Goal: Information Seeking & Learning: Check status

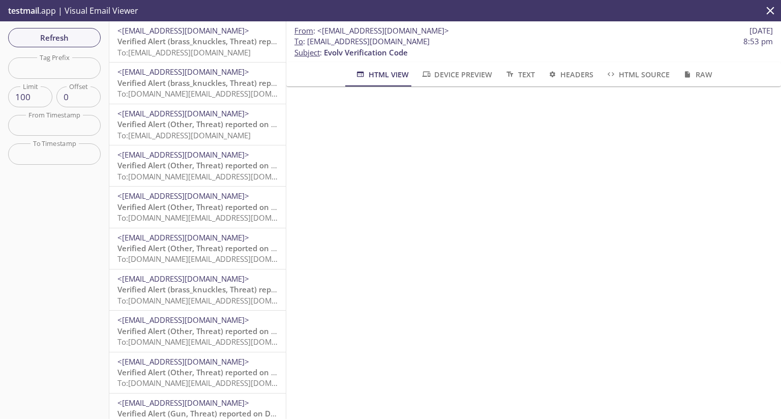
click at [164, 48] on span "To: evolvportal.oscustomerad@inbox.testmail.app" at bounding box center [183, 52] width 133 height 10
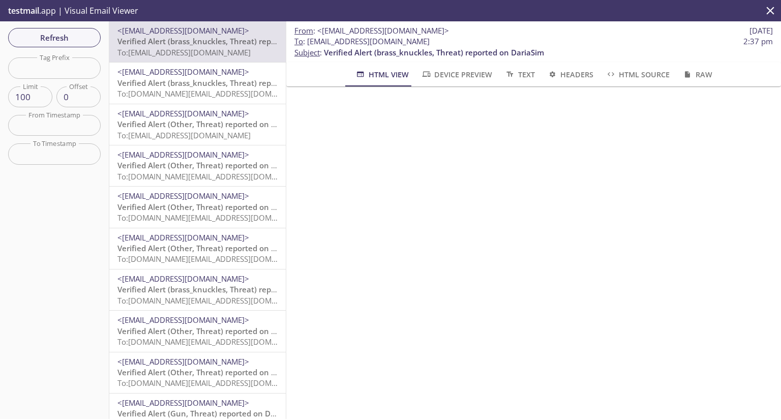
click at [171, 78] on span "Verified Alert (brass_knuckles, Threat) reported on DariaSim" at bounding box center [227, 83] width 220 height 10
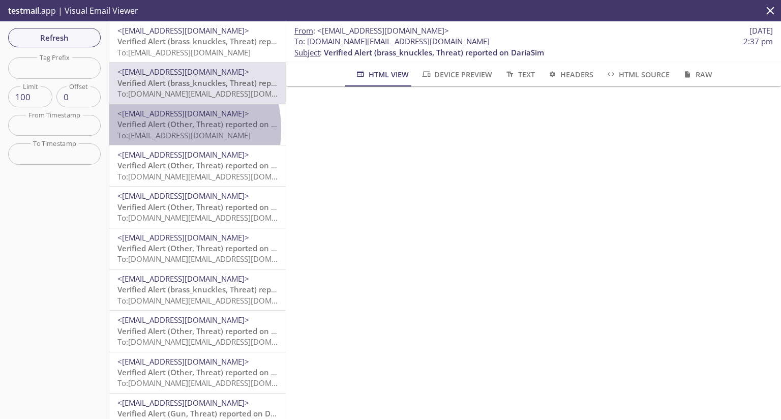
click at [158, 130] on span "To: evolvportal.oscustomerad@inbox.testmail.app" at bounding box center [183, 135] width 133 height 10
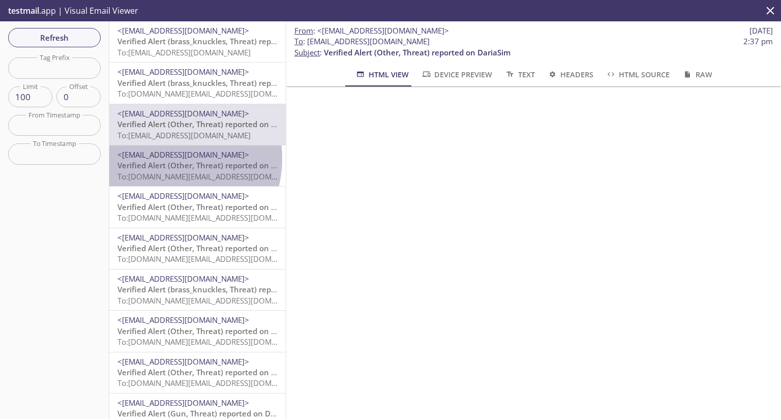
click at [165, 159] on span "<[EMAIL_ADDRESS][DOMAIN_NAME]>" at bounding box center [183, 155] width 132 height 10
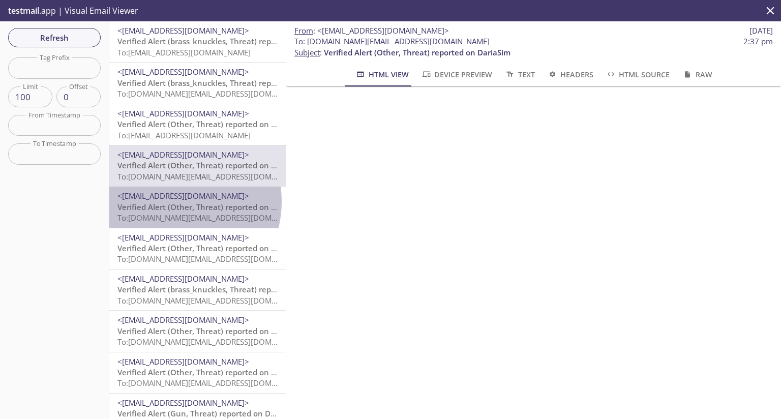
click at [169, 202] on span "Verified Alert (Other, Threat) reported on DariaSim" at bounding box center [210, 207] width 187 height 10
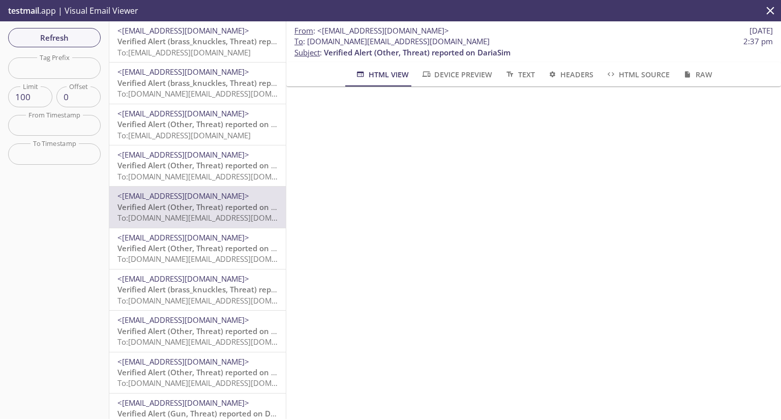
click at [169, 241] on span "<[EMAIL_ADDRESS][DOMAIN_NAME]>" at bounding box center [183, 237] width 132 height 10
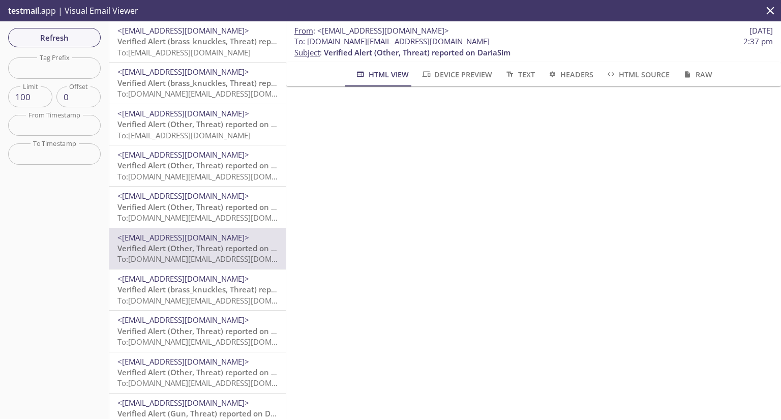
click at [52, 151] on input "text" at bounding box center [54, 153] width 93 height 21
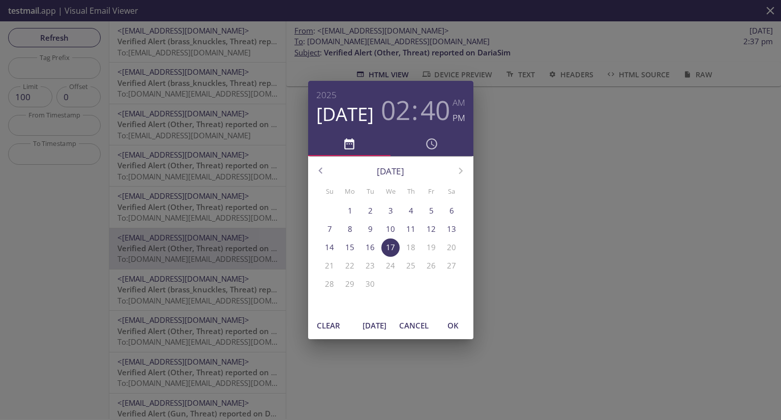
click at [464, 326] on span "OK" at bounding box center [453, 325] width 24 height 13
type input "[DATE] 2:40 pm"
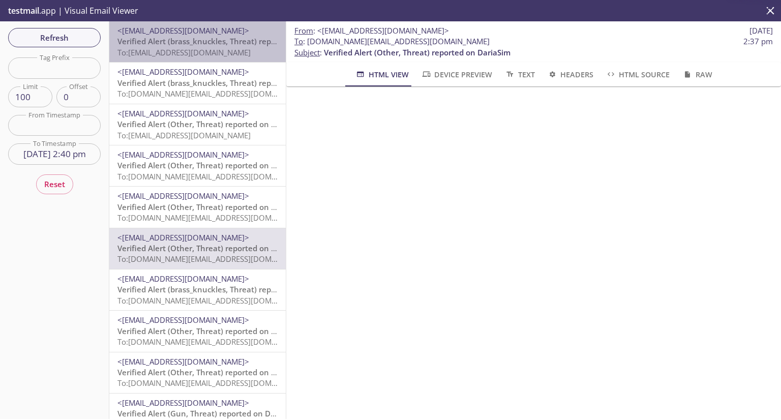
click at [199, 43] on span "Verified Alert (brass_knuckles, Threat) reported on DariaSim" at bounding box center [227, 41] width 220 height 10
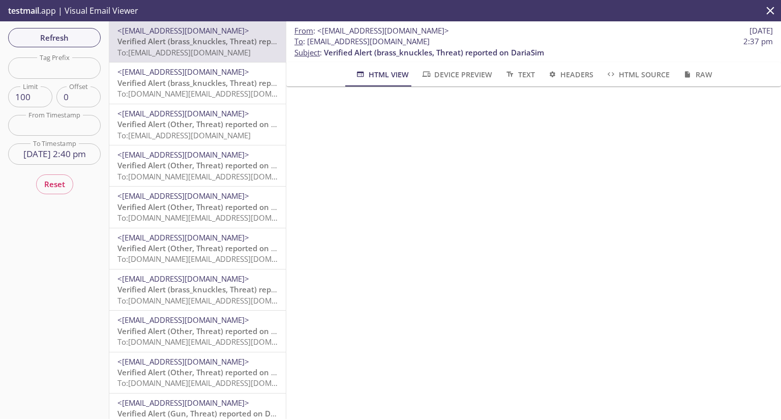
click at [182, 83] on span "Verified Alert (brass_knuckles, Threat) reported on DariaSim" at bounding box center [227, 83] width 220 height 10
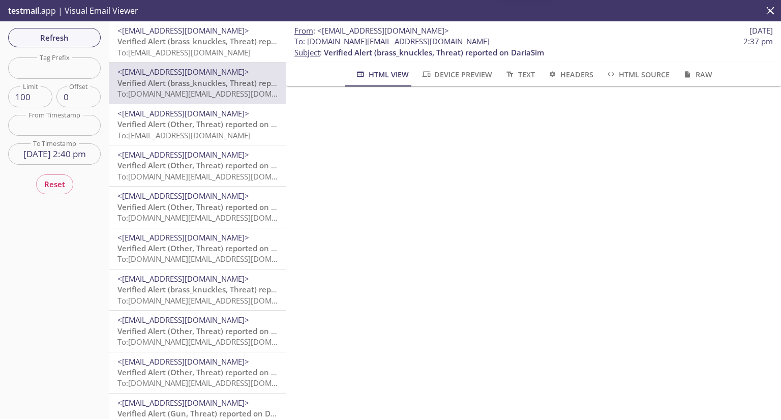
click at [180, 121] on span "Verified Alert (Other, Threat) reported on DariaSim" at bounding box center [210, 124] width 187 height 10
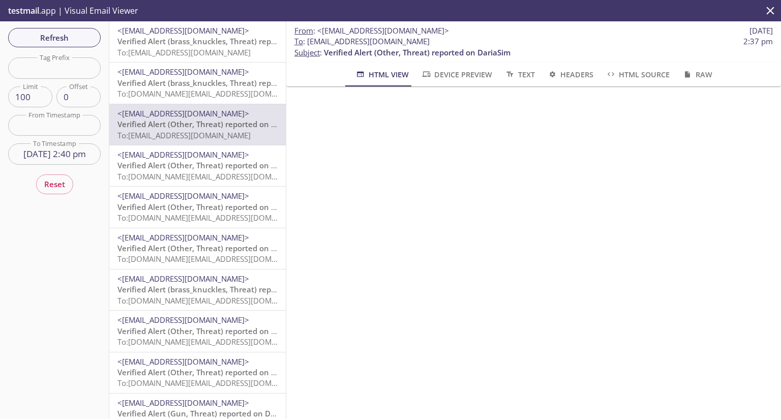
click at [181, 157] on span "<[EMAIL_ADDRESS][DOMAIN_NAME]>" at bounding box center [183, 155] width 132 height 10
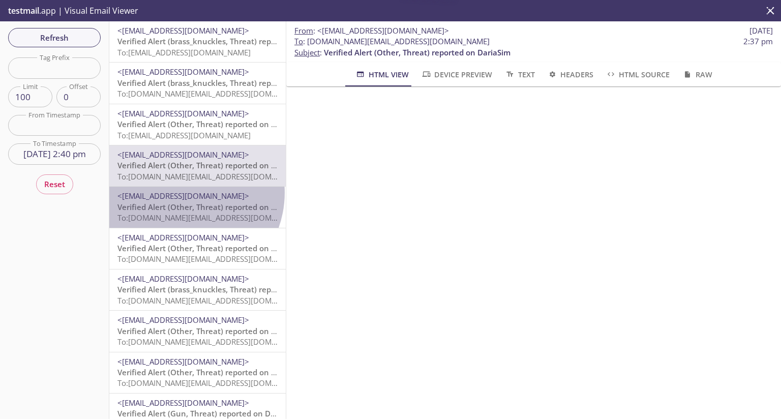
click at [181, 193] on span "<[EMAIL_ADDRESS][DOMAIN_NAME]>" at bounding box center [183, 196] width 132 height 10
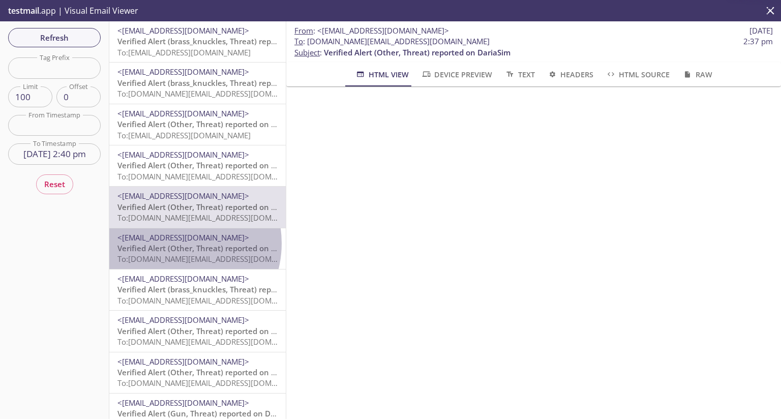
click at [177, 244] on span "Verified Alert (Other, Threat) reported on DariaSim" at bounding box center [210, 248] width 187 height 10
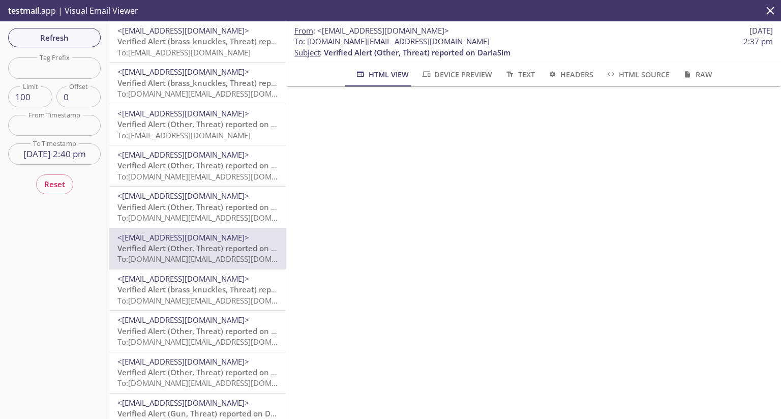
click at [171, 287] on span "Verified Alert (brass_knuckles, Threat) reported on DariaSim" at bounding box center [227, 289] width 220 height 10
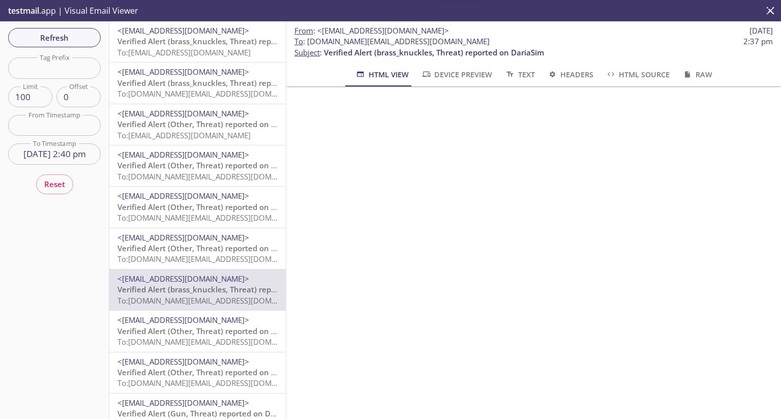
scroll to position [51, 0]
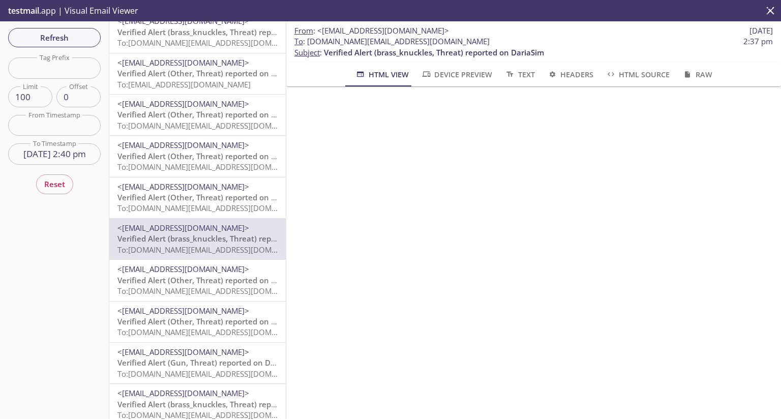
click at [173, 283] on span "Verified Alert (Other, Threat) reported on DariaSim" at bounding box center [210, 280] width 187 height 10
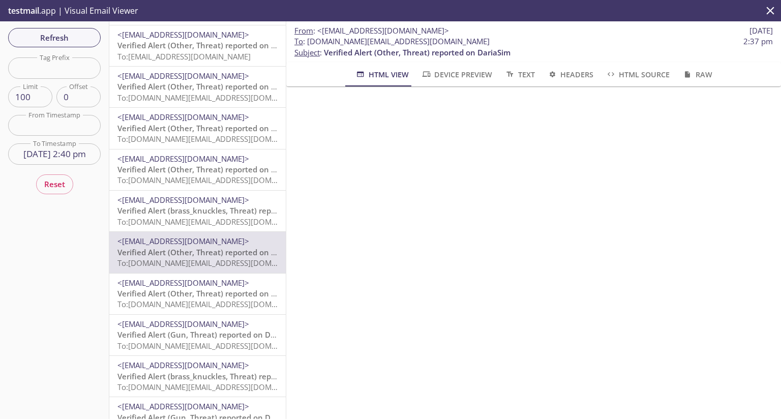
scroll to position [102, 0]
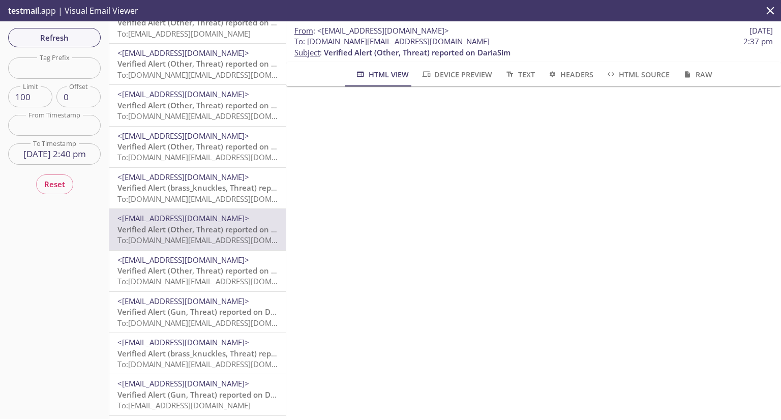
click at [173, 274] on span "Verified Alert (Other, Threat) reported on DariaSim" at bounding box center [210, 271] width 187 height 10
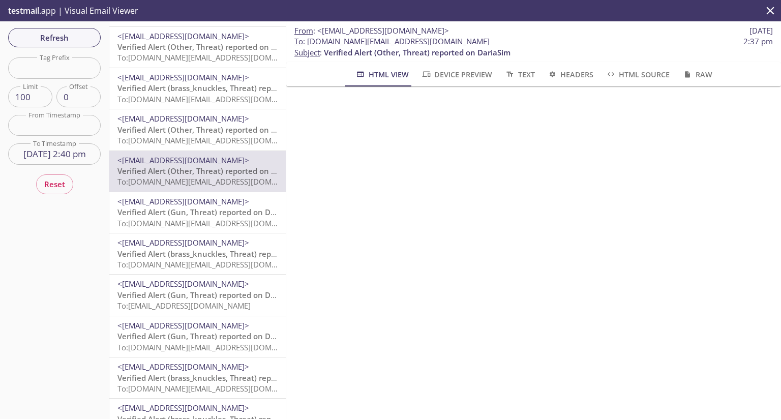
scroll to position [203, 0]
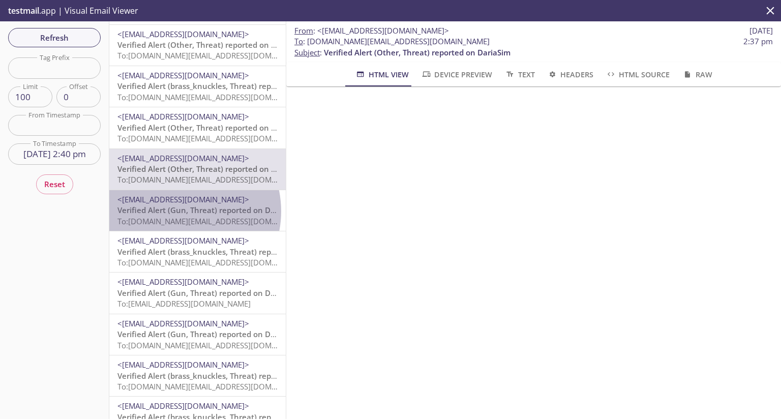
click at [177, 212] on span "Verified Alert (Gun, Threat) reported on DariaSim" at bounding box center [207, 210] width 181 height 10
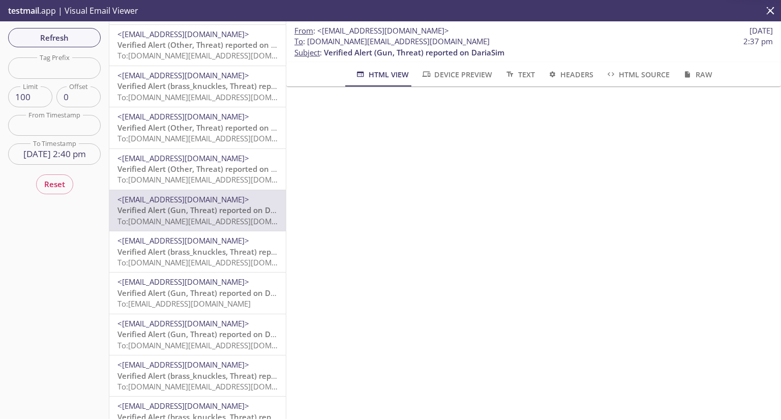
click at [170, 255] on span "Verified Alert (brass_knuckles, Threat) reported on DariaSim" at bounding box center [227, 252] width 220 height 10
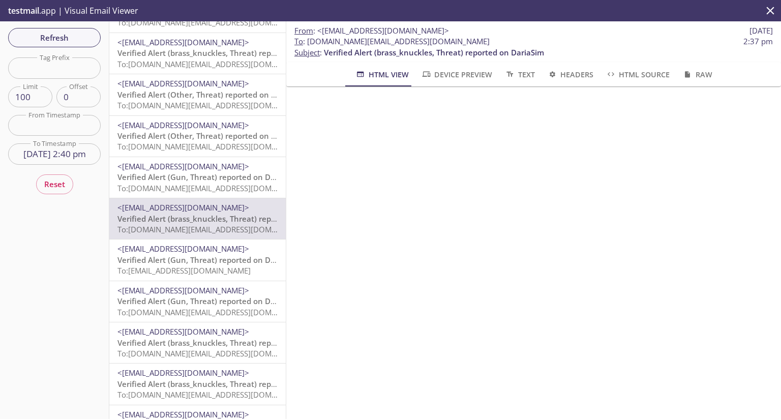
scroll to position [254, 0]
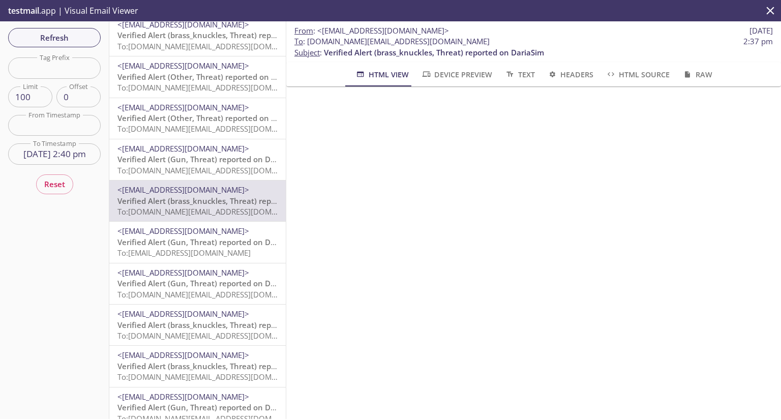
click at [176, 241] on span "Verified Alert (Gun, Threat) reported on DariaSim" at bounding box center [207, 242] width 181 height 10
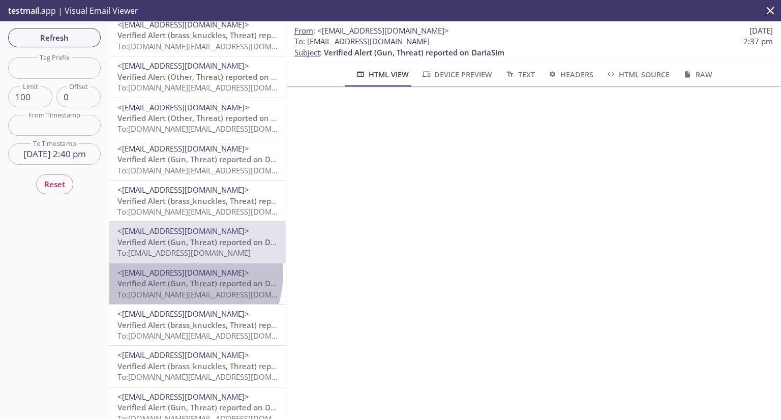
click at [169, 273] on span "<[EMAIL_ADDRESS][DOMAIN_NAME]>" at bounding box center [183, 273] width 132 height 10
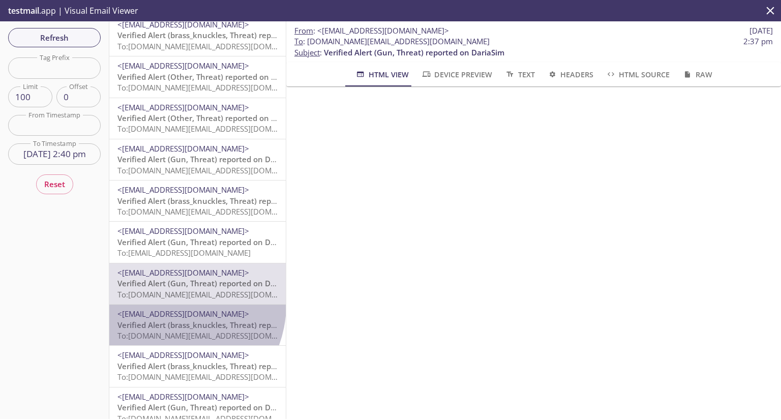
click at [168, 306] on div "<[EMAIL_ADDRESS][DOMAIN_NAME]> Verified Alert (brass_knuckles, Threat) reported…" at bounding box center [197, 325] width 176 height 41
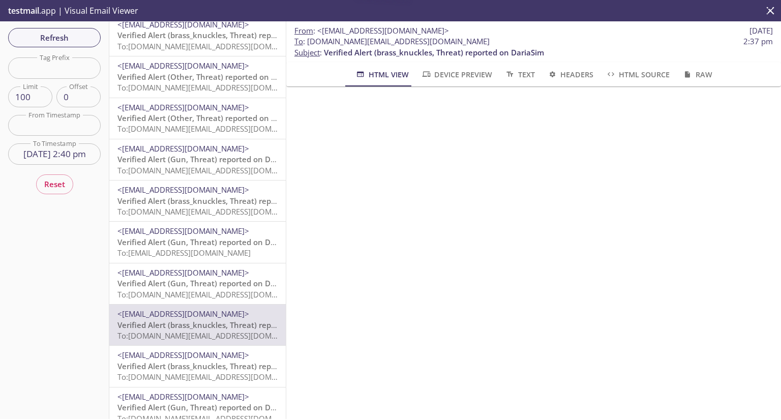
scroll to position [305, 0]
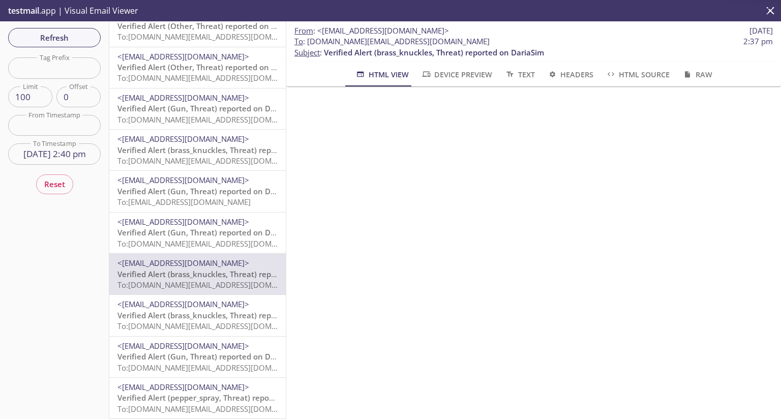
click at [179, 320] on span "Verified Alert (brass_knuckles, Threat) reported on DariaSim" at bounding box center [227, 315] width 220 height 10
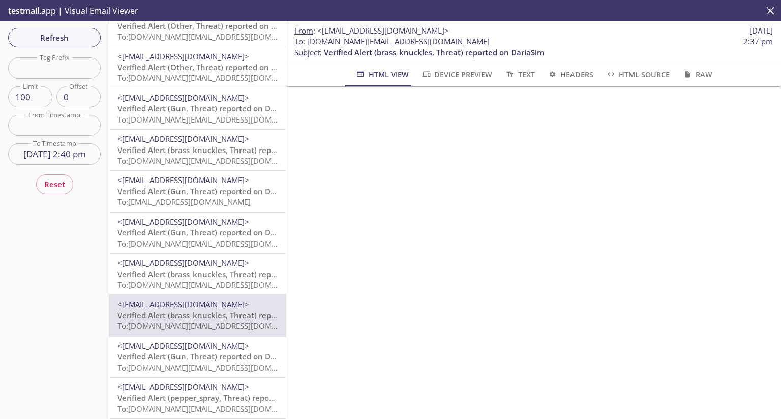
scroll to position [356, 0]
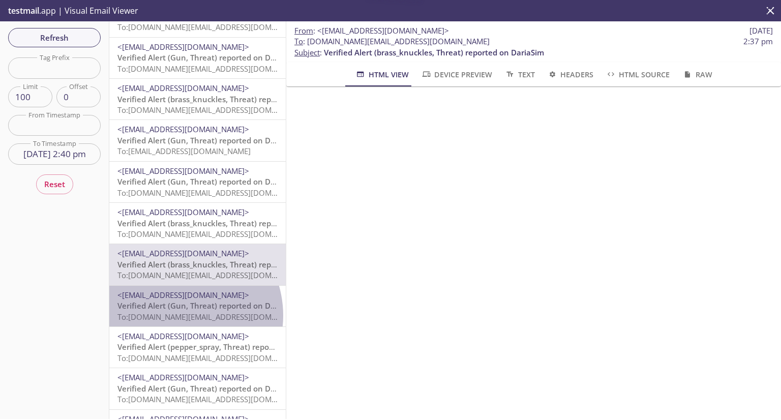
click at [175, 316] on span "To: [DOMAIN_NAME][EMAIL_ADDRESS][DOMAIN_NAME]" at bounding box center [213, 317] width 193 height 10
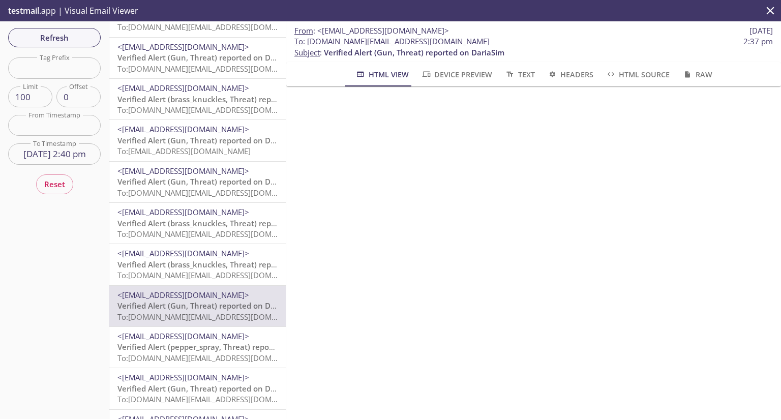
scroll to position [407, 0]
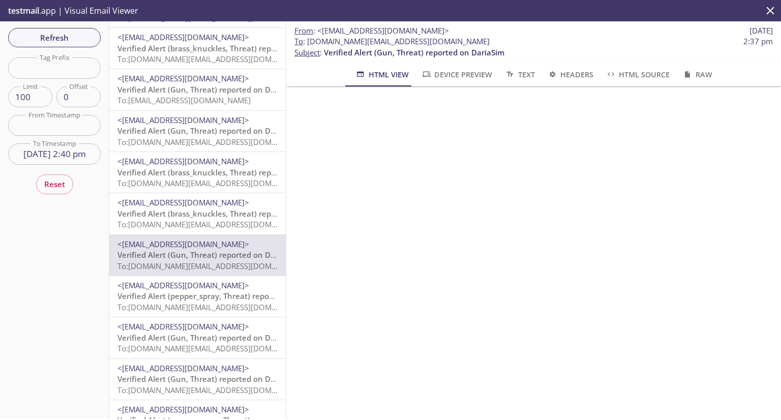
click at [187, 293] on span "Verified Alert (pepper_spray, Threat) reported on DariaSim" at bounding box center [224, 296] width 214 height 10
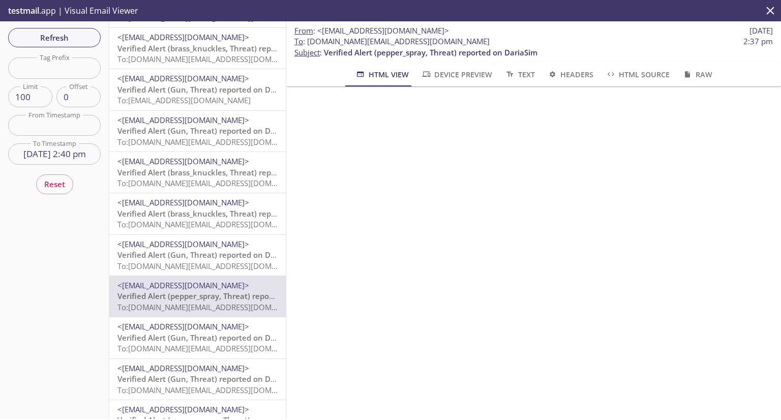
click at [179, 329] on span "<[EMAIL_ADDRESS][DOMAIN_NAME]>" at bounding box center [183, 326] width 132 height 10
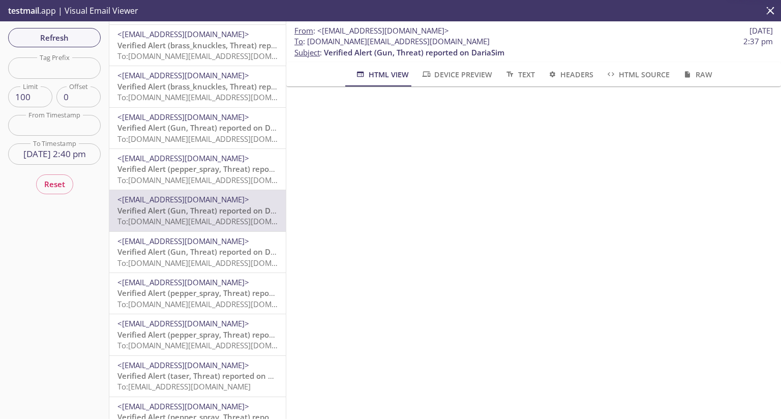
scroll to position [559, 0]
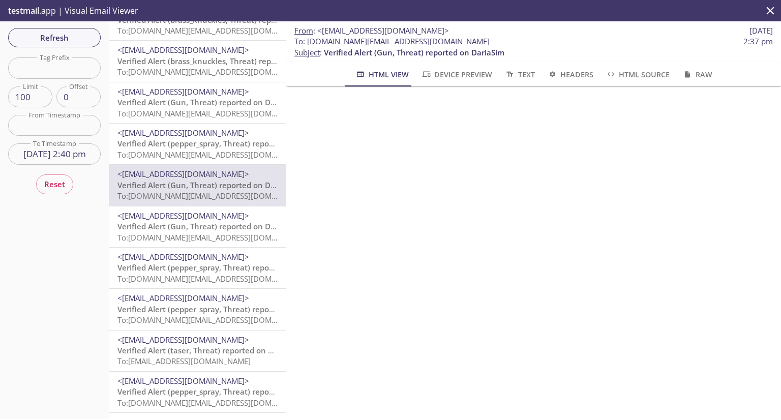
click at [190, 234] on span "To: [DOMAIN_NAME][EMAIL_ADDRESS][DOMAIN_NAME]" at bounding box center [213, 237] width 193 height 10
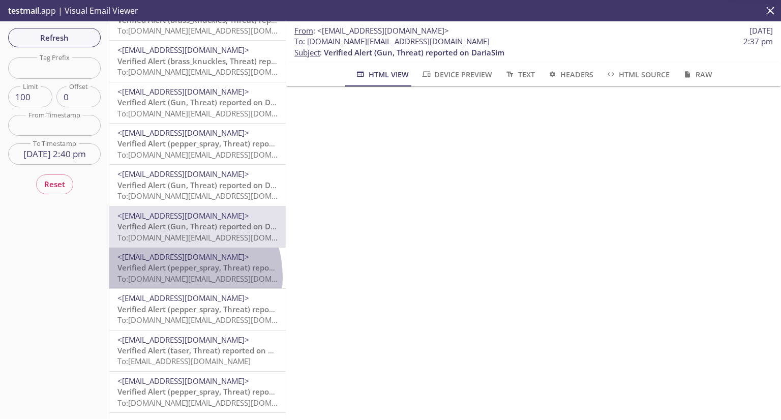
click at [176, 277] on span "To: [DOMAIN_NAME][EMAIL_ADDRESS][DOMAIN_NAME]" at bounding box center [213, 279] width 193 height 10
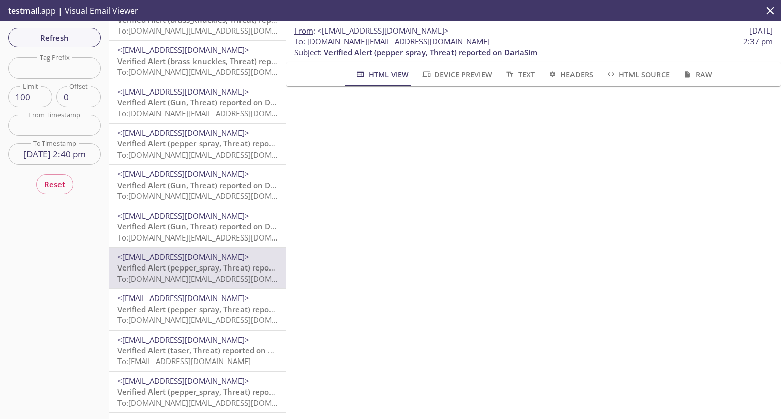
click at [179, 318] on span "To: [DOMAIN_NAME][EMAIL_ADDRESS][DOMAIN_NAME]" at bounding box center [213, 320] width 193 height 10
